Goal: Book appointment/travel/reservation

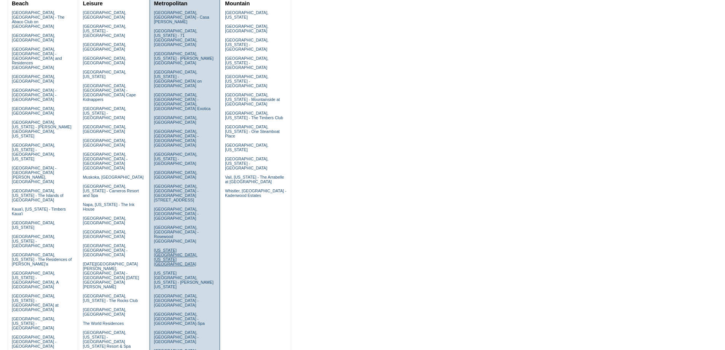
scroll to position [102, 0]
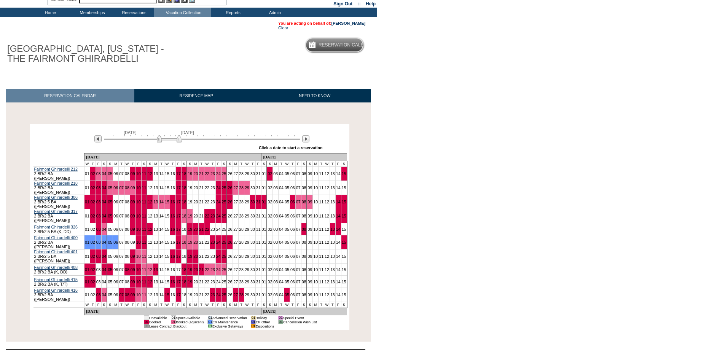
scroll to position [65, 0]
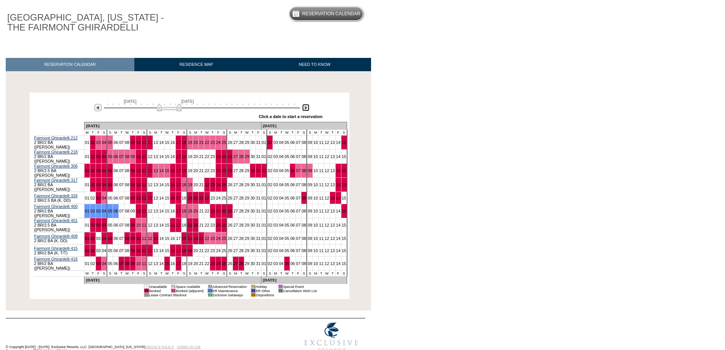
click at [304, 110] on img at bounding box center [305, 107] width 7 height 7
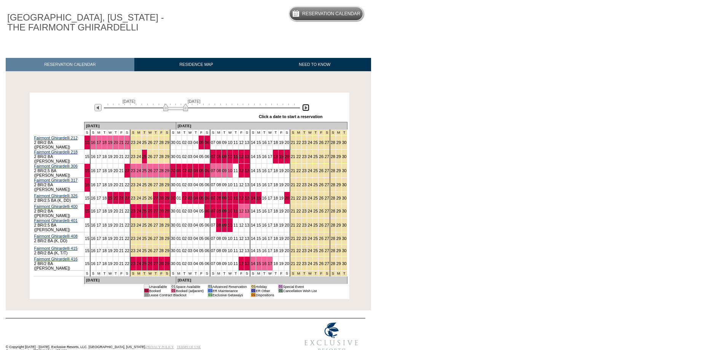
click at [304, 110] on img at bounding box center [305, 107] width 7 height 7
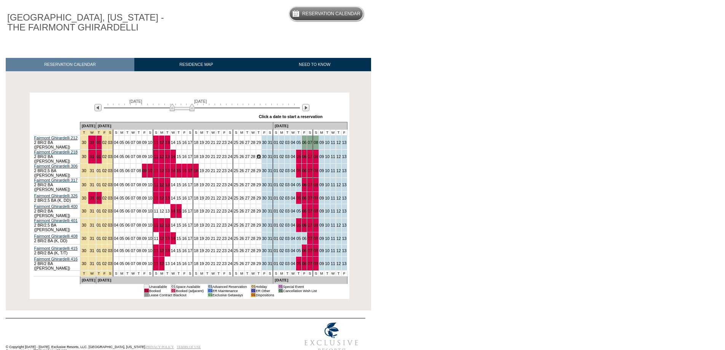
click at [256, 156] on link "29" at bounding box center [258, 156] width 5 height 5
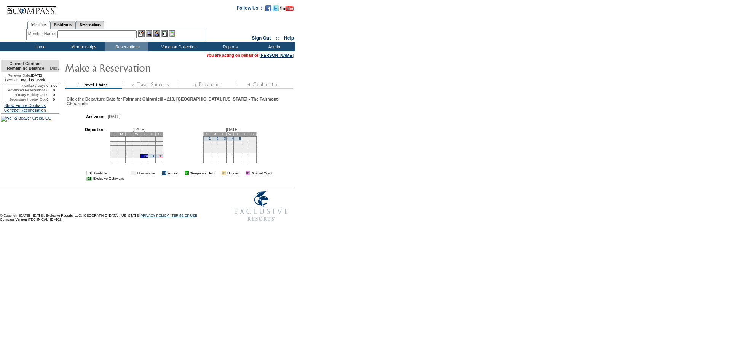
click at [163, 158] on link "31" at bounding box center [161, 156] width 4 height 4
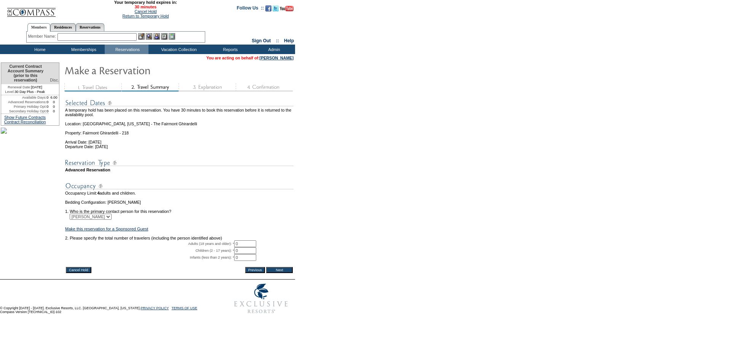
click at [74, 273] on input "Cancel Hold" at bounding box center [78, 270] width 25 height 6
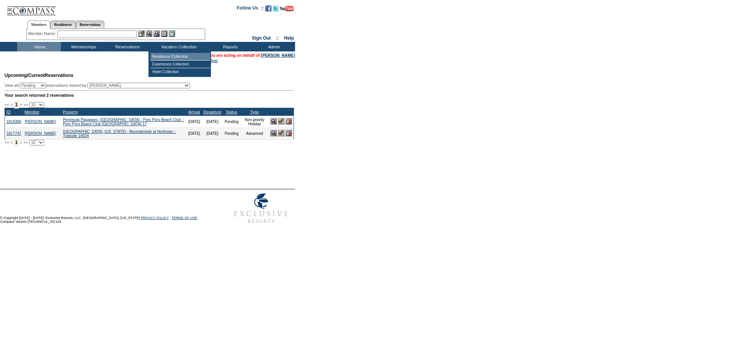
click at [166, 54] on td "Residence Collection" at bounding box center [180, 57] width 60 height 8
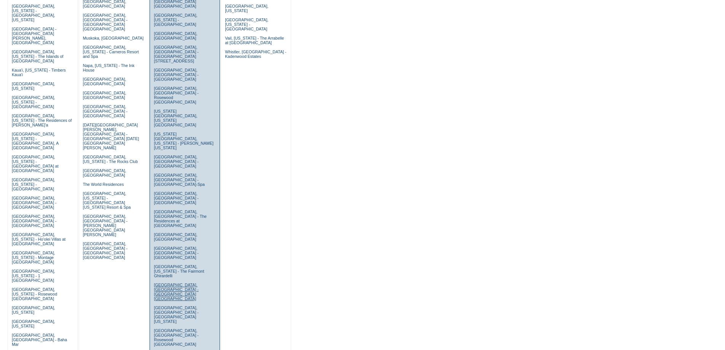
scroll to position [152, 0]
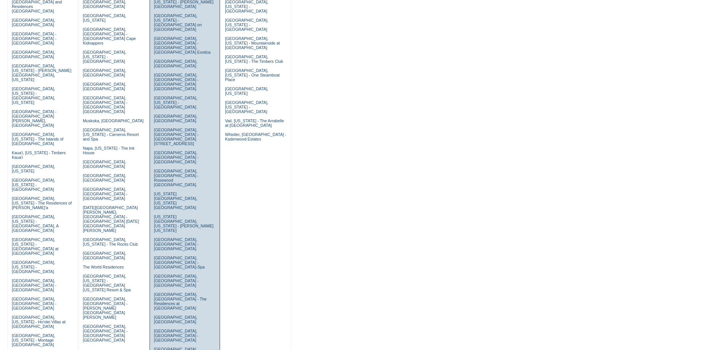
click at [173, 347] on link "[GEOGRAPHIC_DATA], [US_STATE] - The Fairmont Ghirardelli" at bounding box center [179, 354] width 50 height 14
